Goal: Transaction & Acquisition: Register for event/course

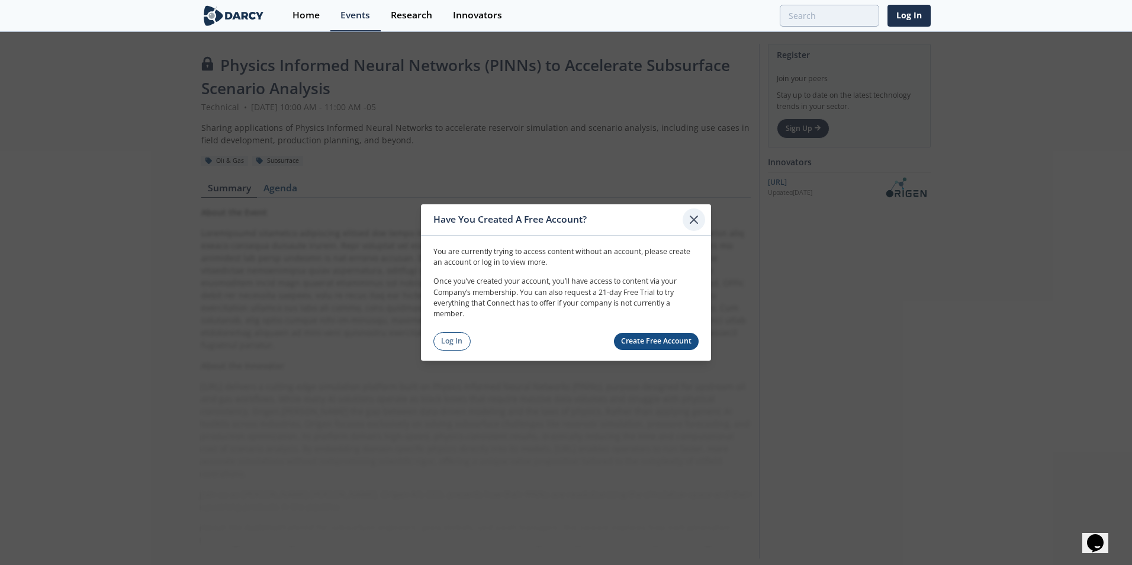
click at [697, 220] on icon at bounding box center [694, 220] width 14 height 14
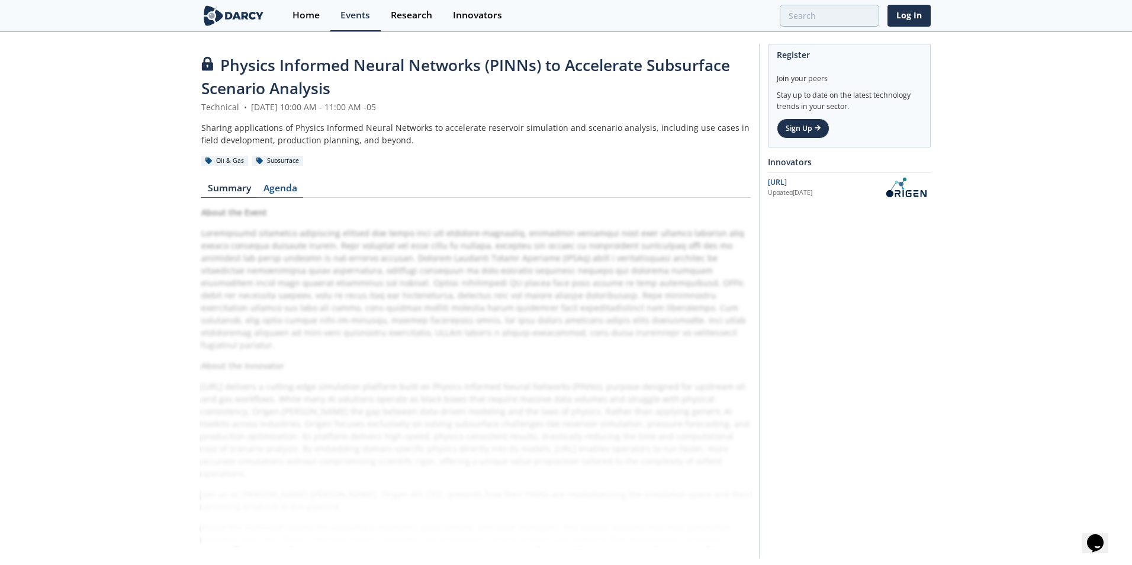
click at [284, 192] on link "Agenda" at bounding box center [280, 191] width 46 height 14
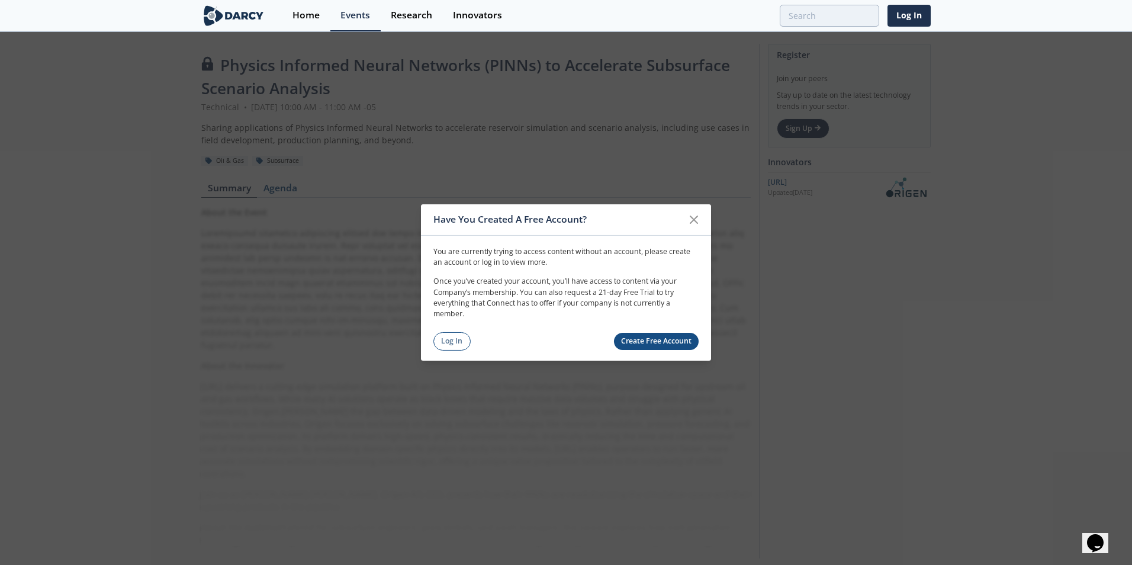
click at [658, 343] on link "Create Free Account" at bounding box center [656, 341] width 85 height 17
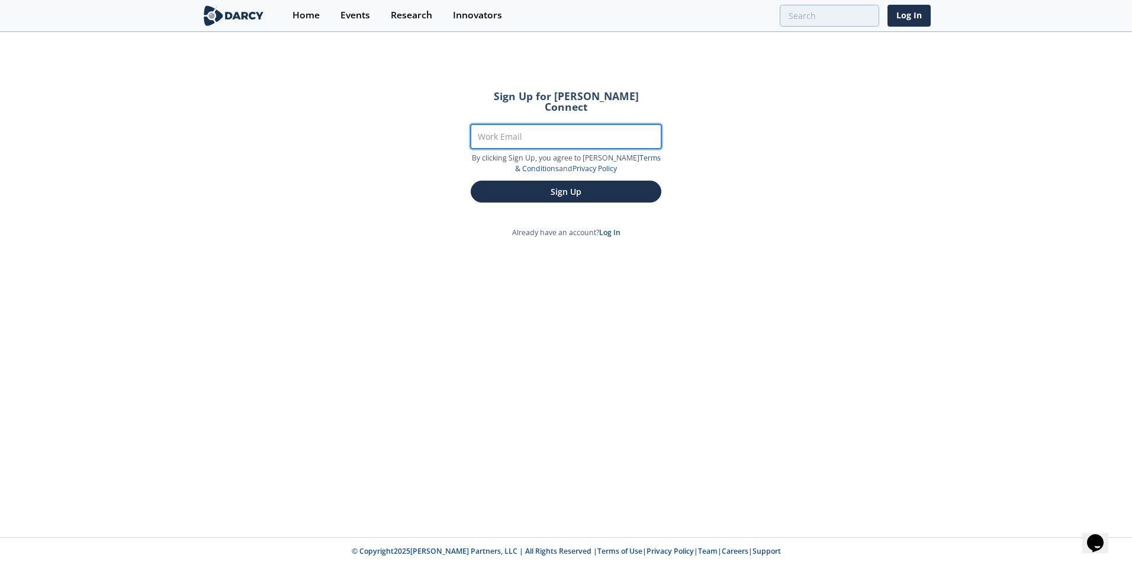
click at [534, 126] on input "Work Email" at bounding box center [566, 136] width 191 height 24
type input "gustavo.morenobe@ecopetrol.com.co"
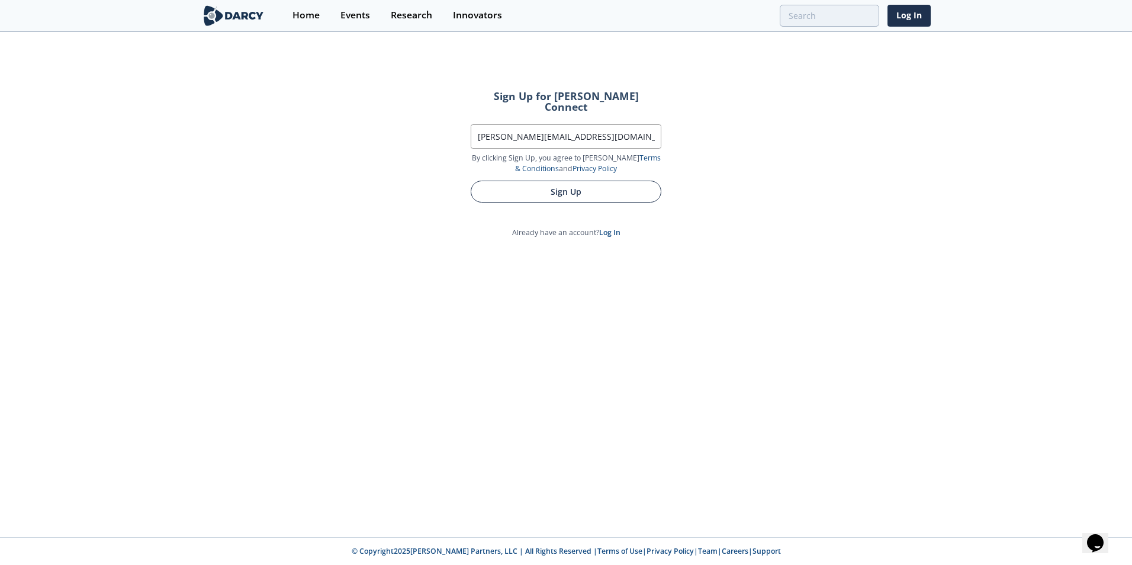
click at [553, 188] on button "Sign Up" at bounding box center [566, 192] width 191 height 22
click at [561, 183] on button "Sign Up" at bounding box center [566, 192] width 191 height 22
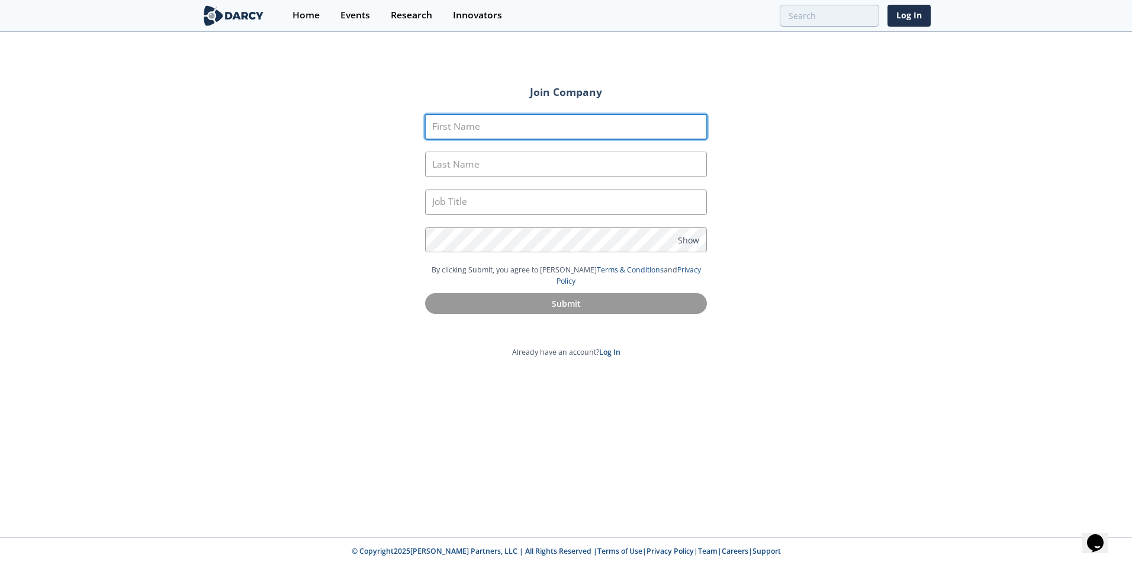
click at [536, 138] on input "First Name" at bounding box center [566, 126] width 282 height 25
type input "Gustavo Adolfo"
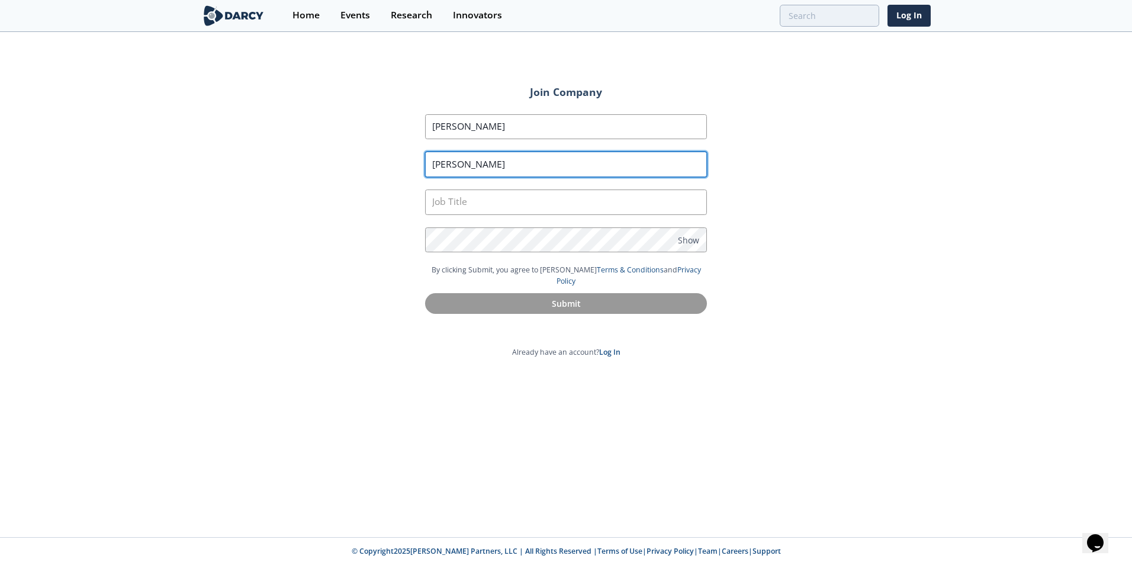
click at [489, 164] on input "Beltran" at bounding box center [566, 164] width 282 height 25
type input "Moreno Beltran"
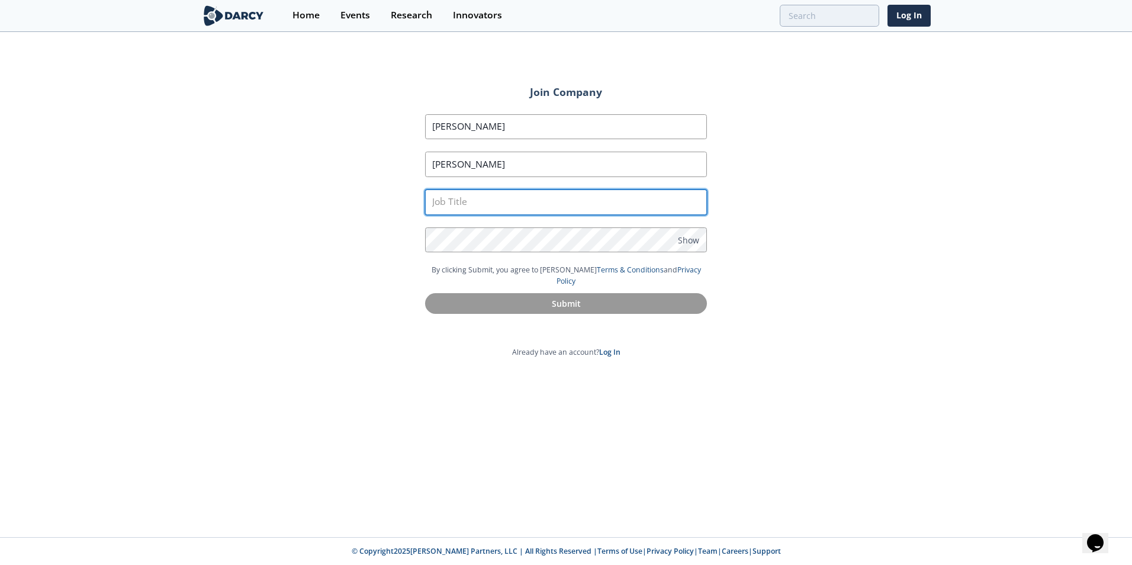
click at [447, 200] on input "text" at bounding box center [566, 201] width 282 height 25
click at [480, 200] on input "text" at bounding box center [566, 201] width 282 height 25
click at [522, 202] on input "Profesional Junior" at bounding box center [566, 201] width 282 height 25
type input "Profesional Junior Datos"
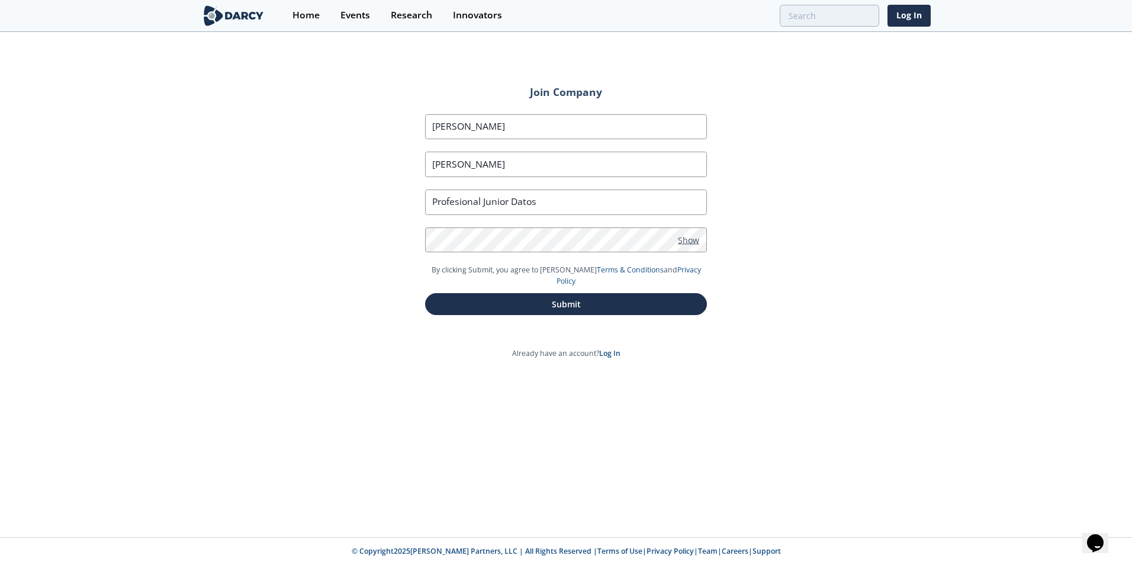
click at [695, 240] on span "Show" at bounding box center [688, 239] width 21 height 12
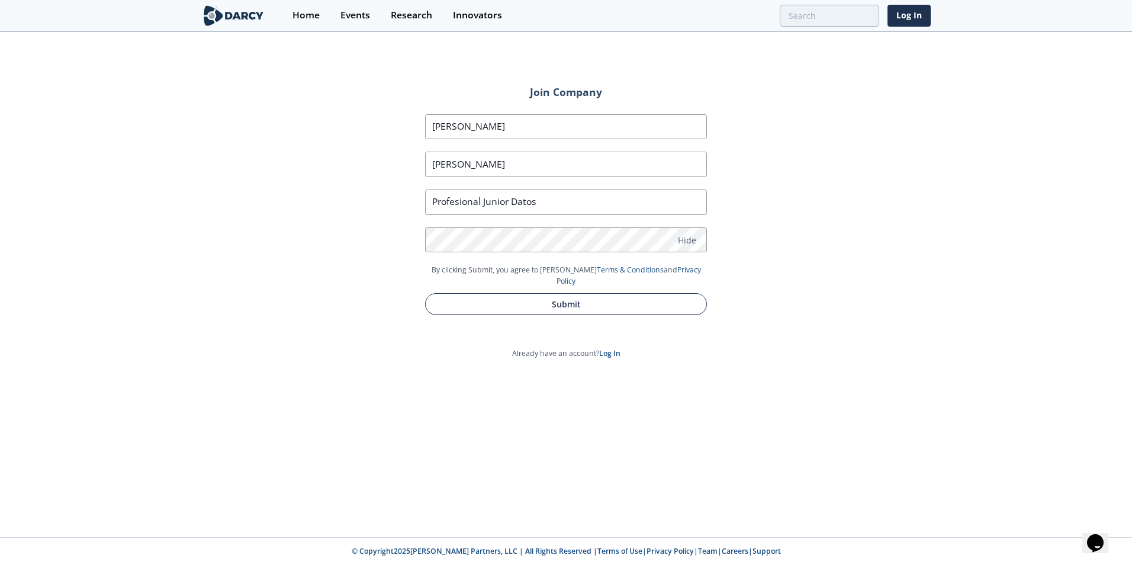
click at [608, 293] on button "Submit" at bounding box center [566, 304] width 282 height 22
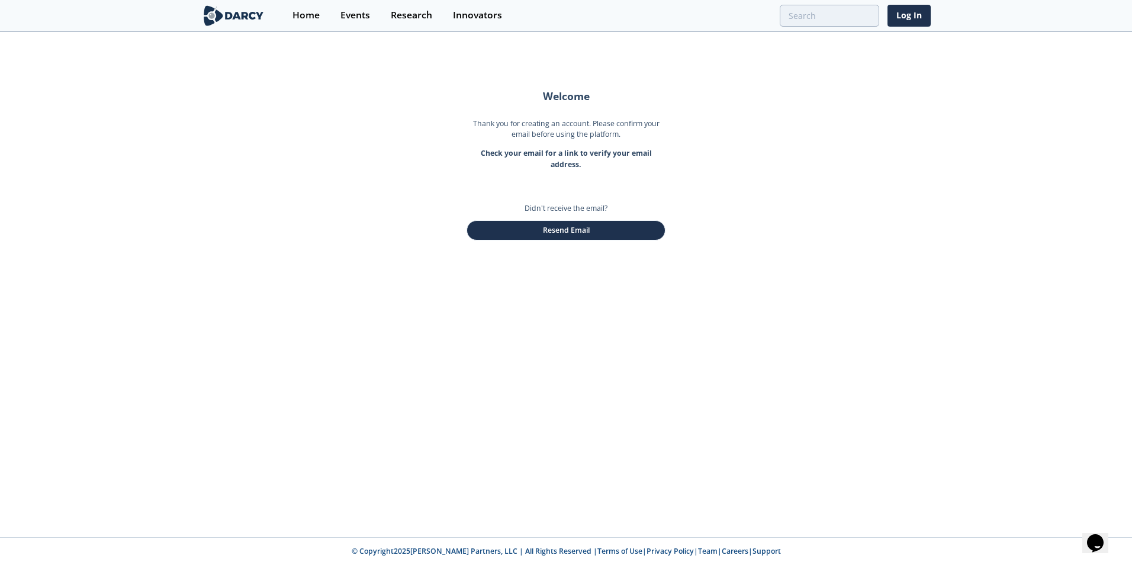
click at [805, 339] on div "Welcome Thank you for creating an account. Please confirm your email before usi…" at bounding box center [566, 285] width 1132 height 504
click at [905, 13] on link "Log In" at bounding box center [909, 16] width 43 height 22
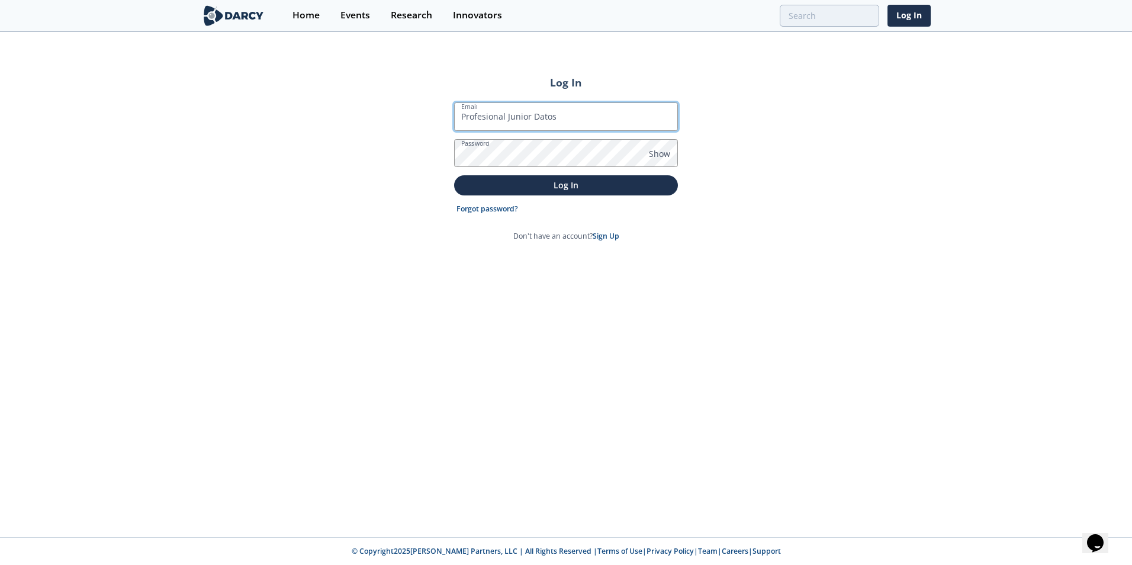
drag, startPoint x: 474, startPoint y: 107, endPoint x: 480, endPoint y: 121, distance: 15.2
click at [474, 107] on input "Profesional Junior Datos" at bounding box center [566, 116] width 224 height 28
click at [512, 120] on input "Profesional Junior Datos" at bounding box center [566, 116] width 224 height 28
click at [591, 119] on input "Profesional Junior Datos" at bounding box center [566, 116] width 224 height 28
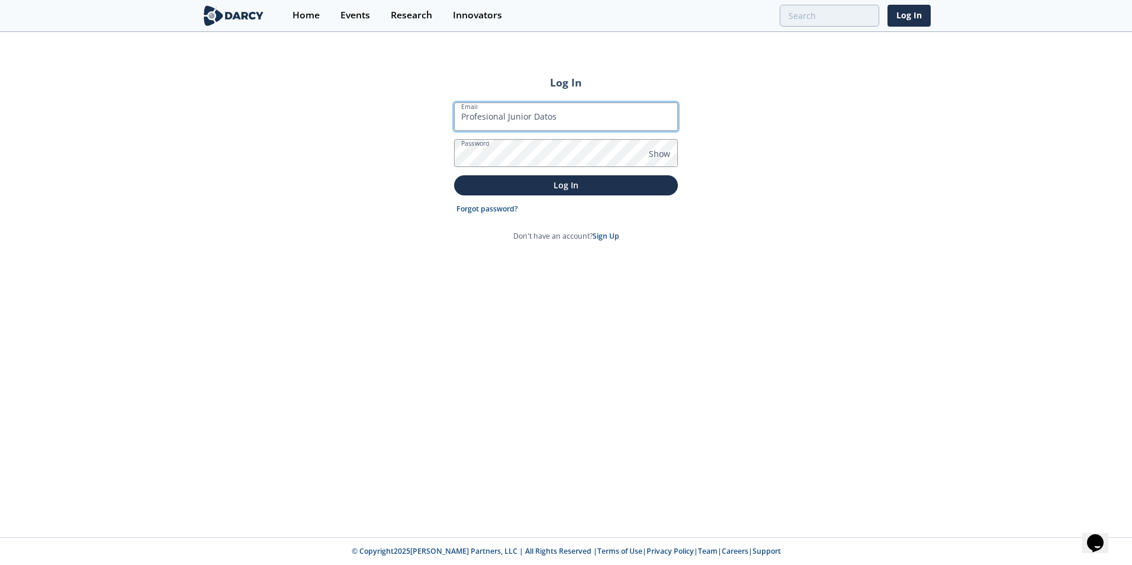
click at [591, 119] on input "Profesional Junior Datos" at bounding box center [566, 116] width 224 height 28
type input "gustavo.morenobe@ecopetrol.com.co"
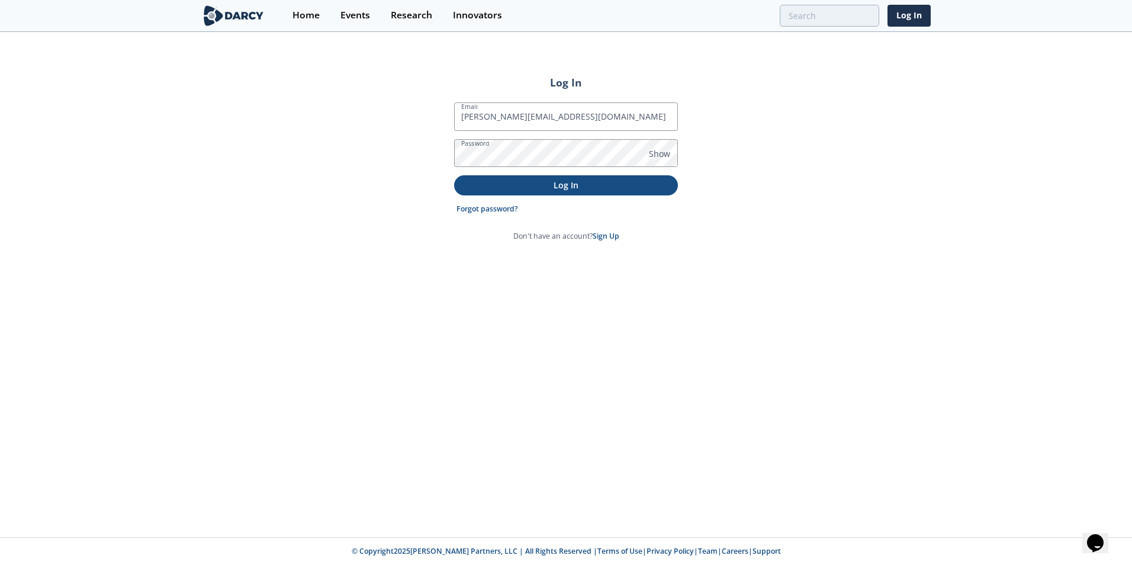
click at [609, 192] on button "Log In" at bounding box center [566, 185] width 224 height 20
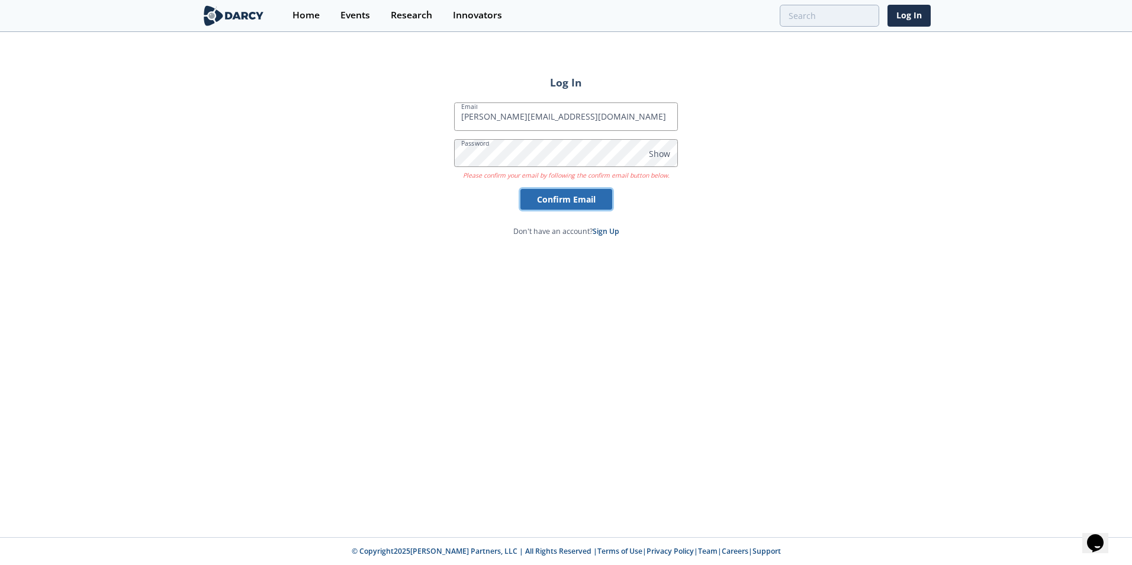
click at [539, 189] on button "Confirm Email" at bounding box center [566, 199] width 92 height 21
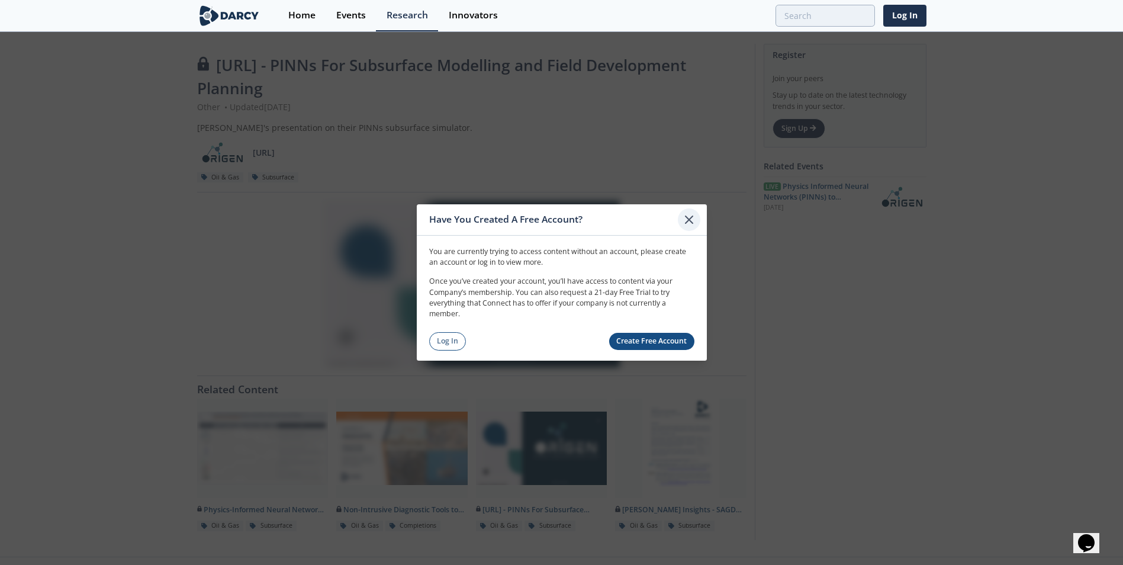
click at [694, 217] on icon at bounding box center [689, 220] width 14 height 14
